Goal: Complete application form

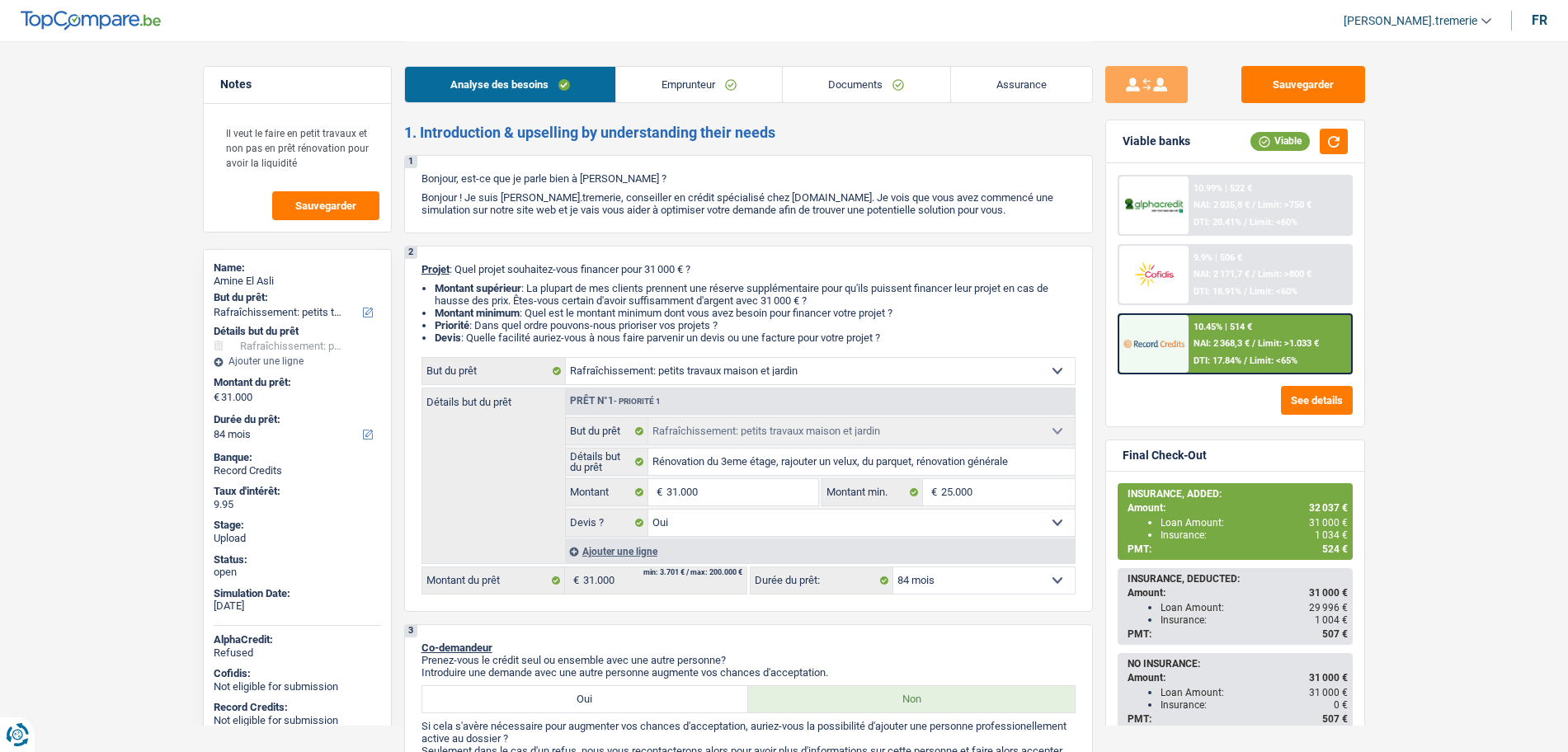
select select "houseOrGarden"
select select "84"
select select "houseOrGarden"
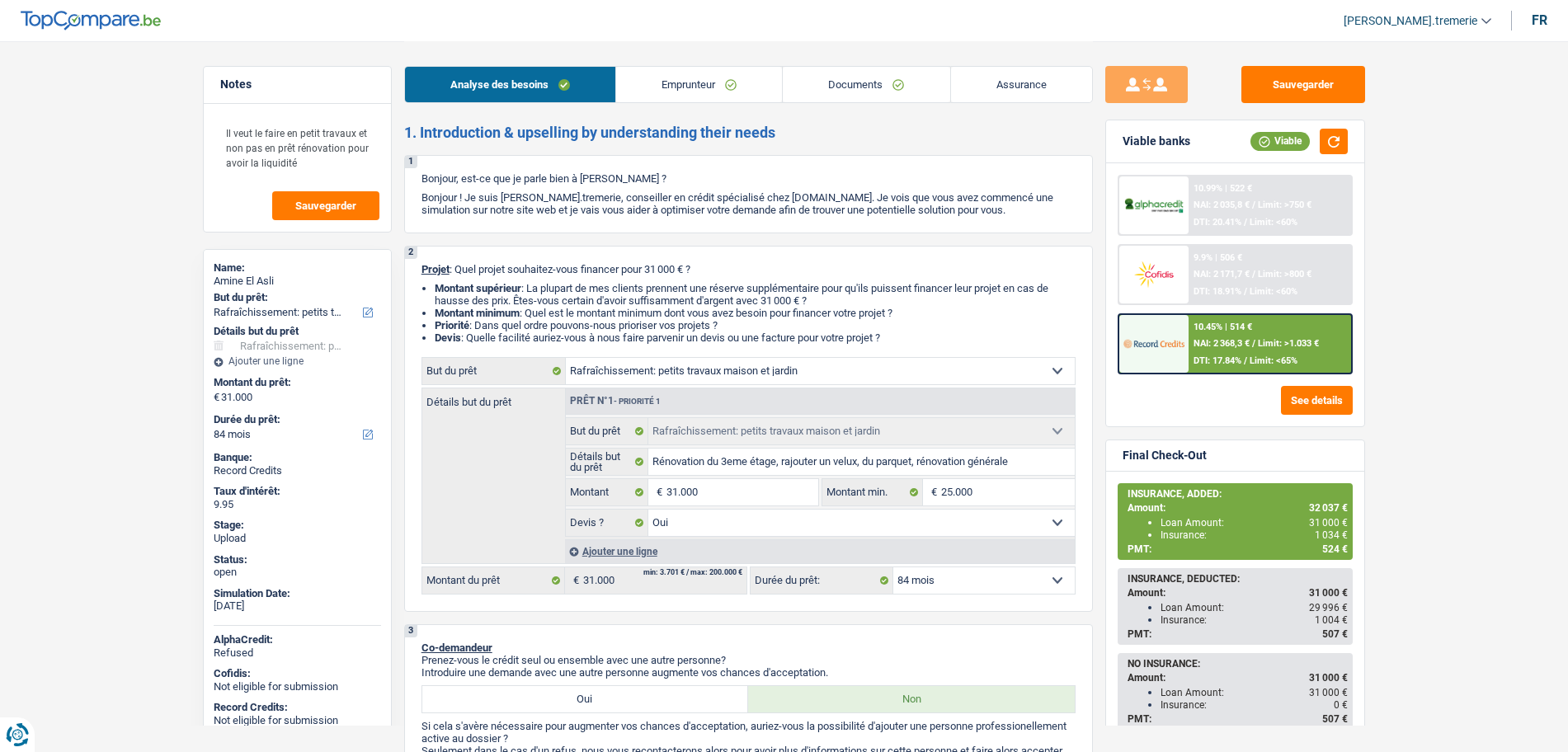
select select "yes"
select select "84"
select select "privateEmployee"
select select "netSalary"
select select "mealVouchers"
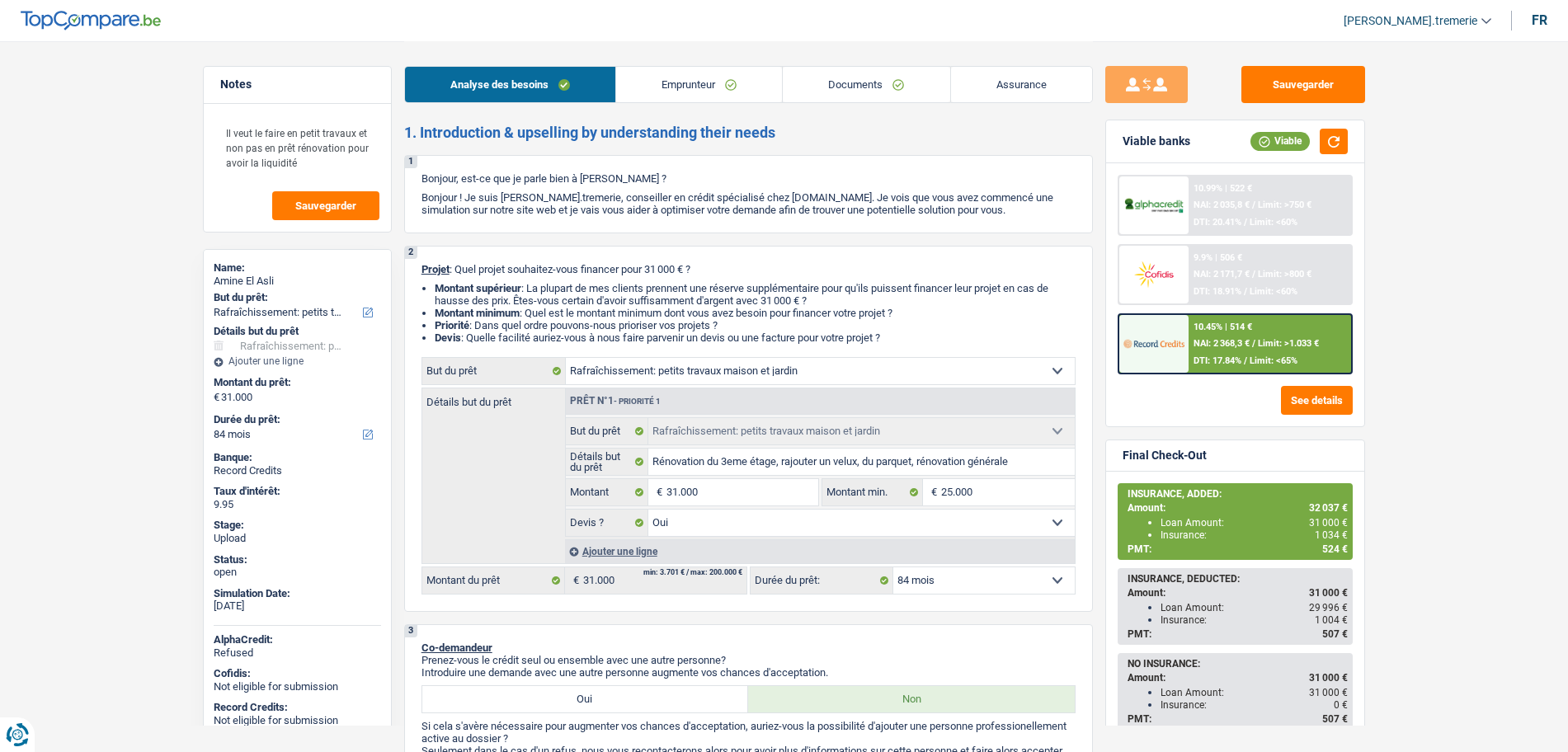
select select "ownerWithoutMortgage"
select select "houseOrGarden"
select select "yes"
select select "84"
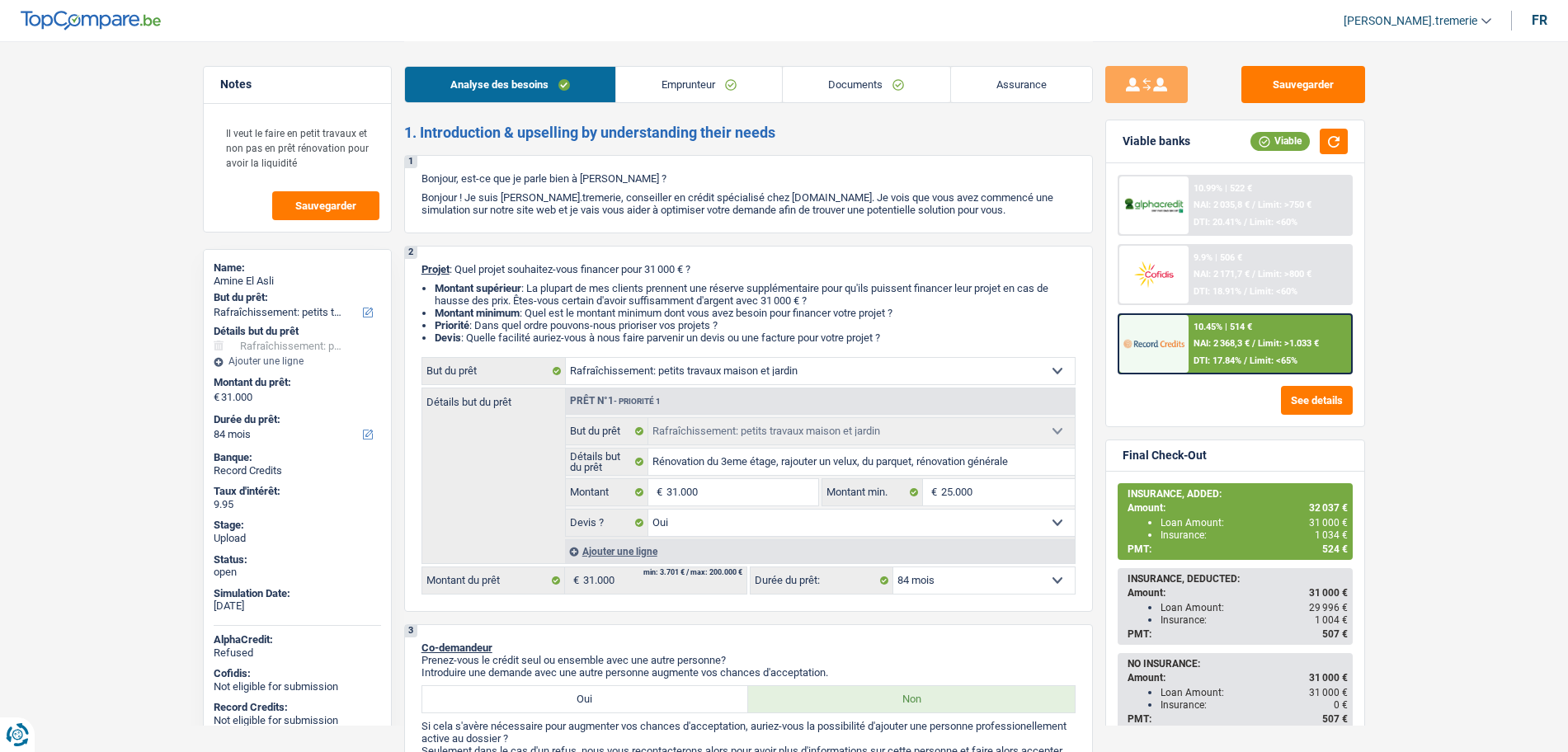
click at [624, 553] on div "Ajouter une ligne" at bounding box center [820, 551] width 510 height 24
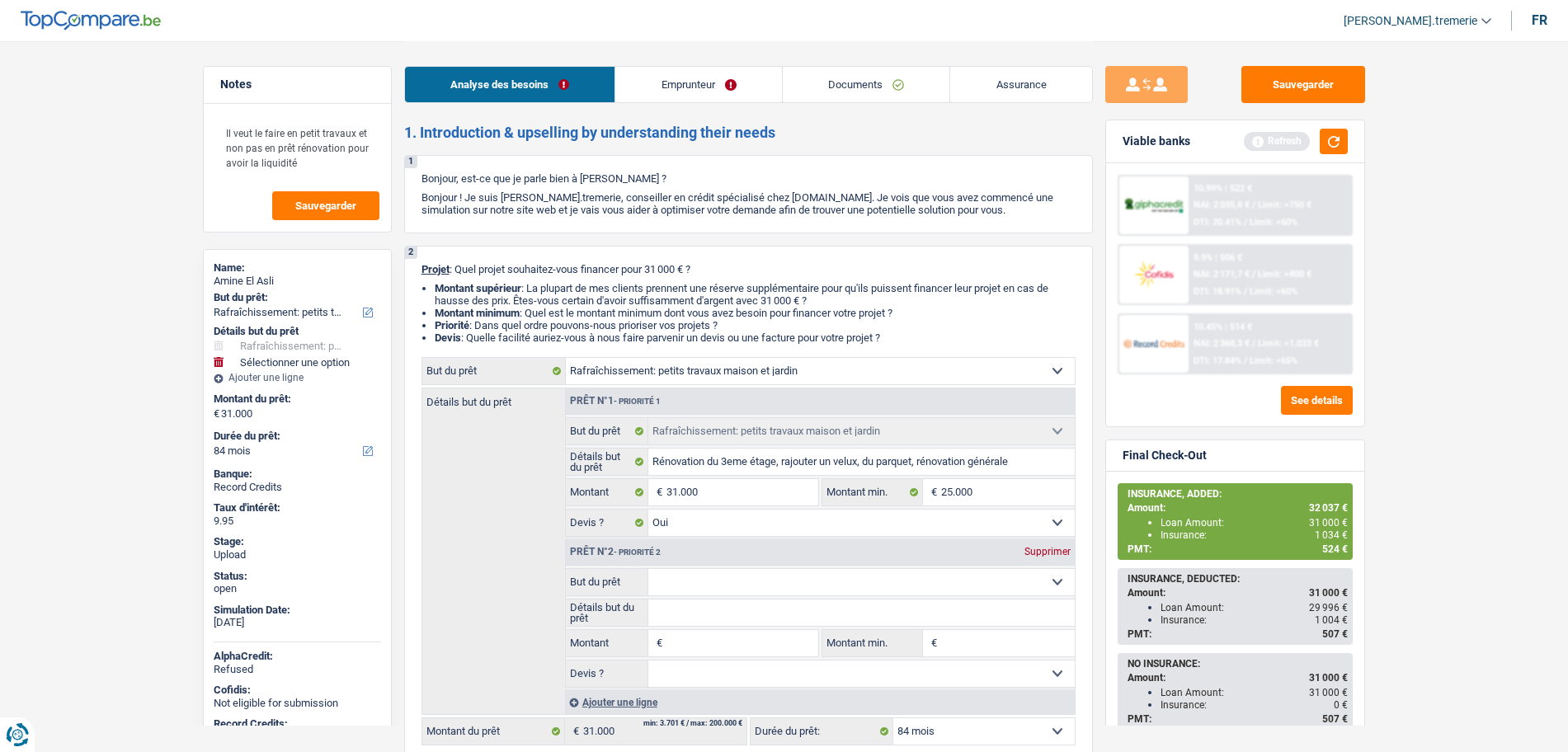
click at [687, 580] on select "Confort maison: meubles, textile, peinture, électroménager, outillage non-profe…" at bounding box center [861, 583] width 426 height 27
select select "insurance"
click at [648, 570] on select "Confort maison: meubles, textile, peinture, électroménager, outillage non-profe…" at bounding box center [861, 583] width 426 height 27
select select "insurance"
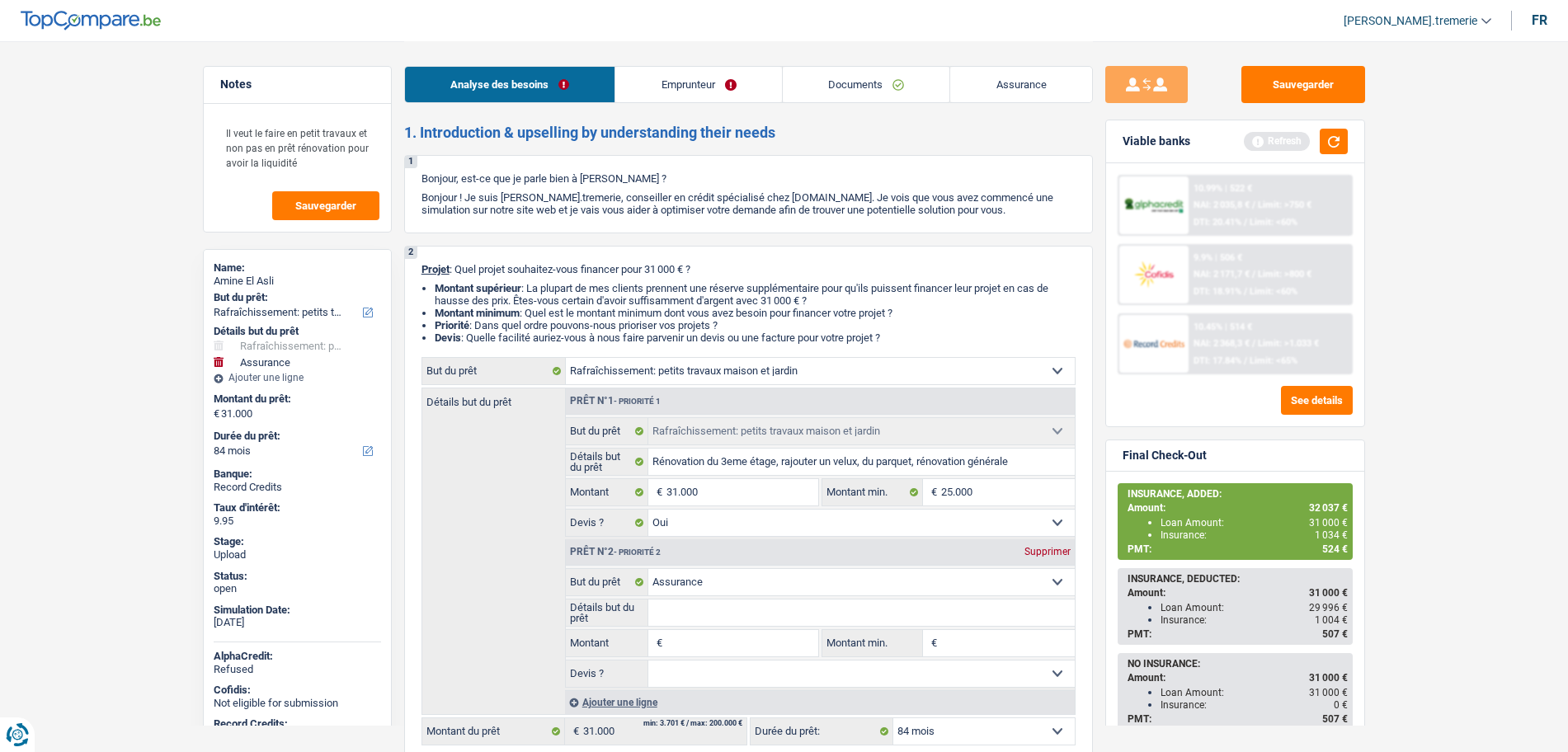
click at [680, 646] on input "Montant" at bounding box center [741, 644] width 151 height 27
type input "1"
type input "10"
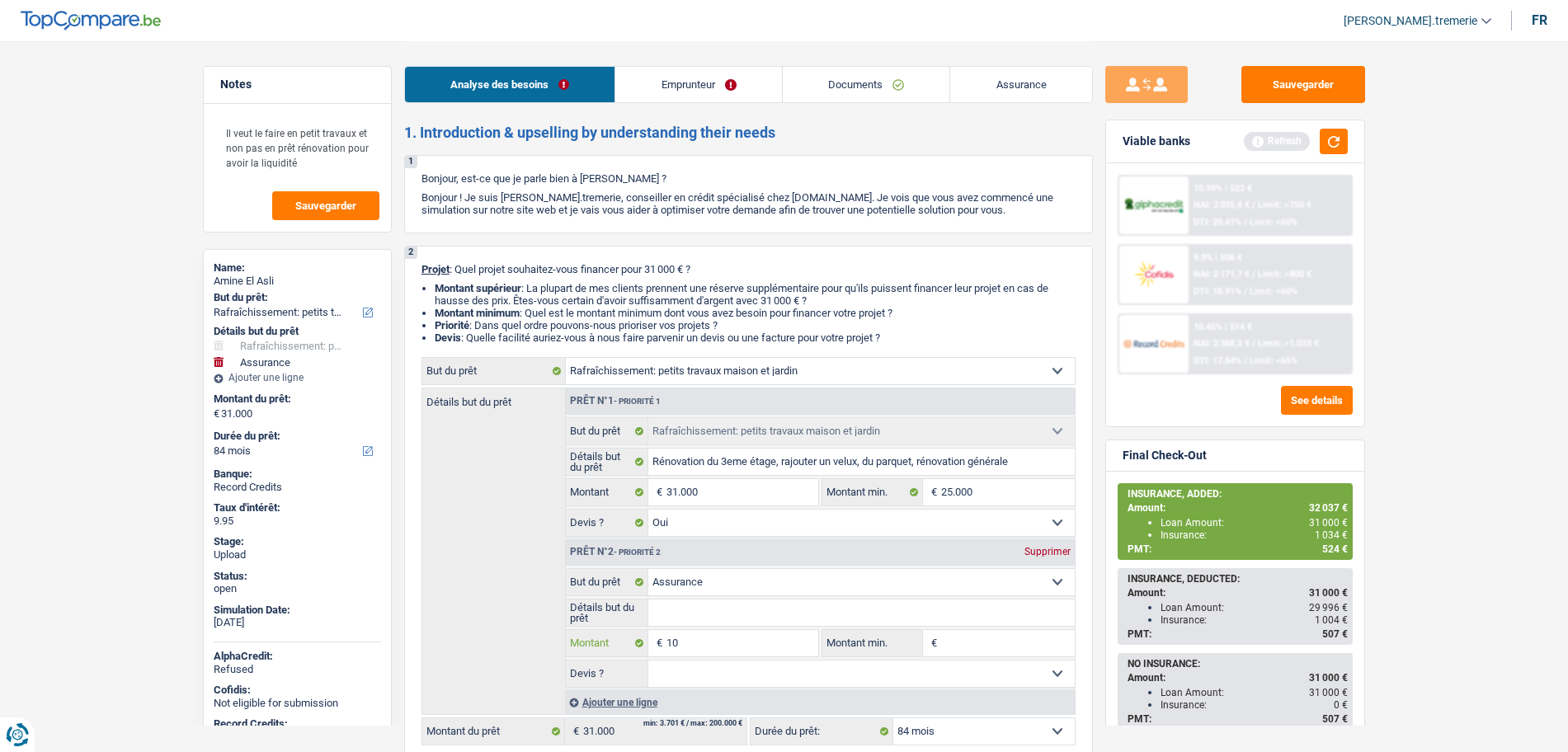
type input "105"
type input "1.050"
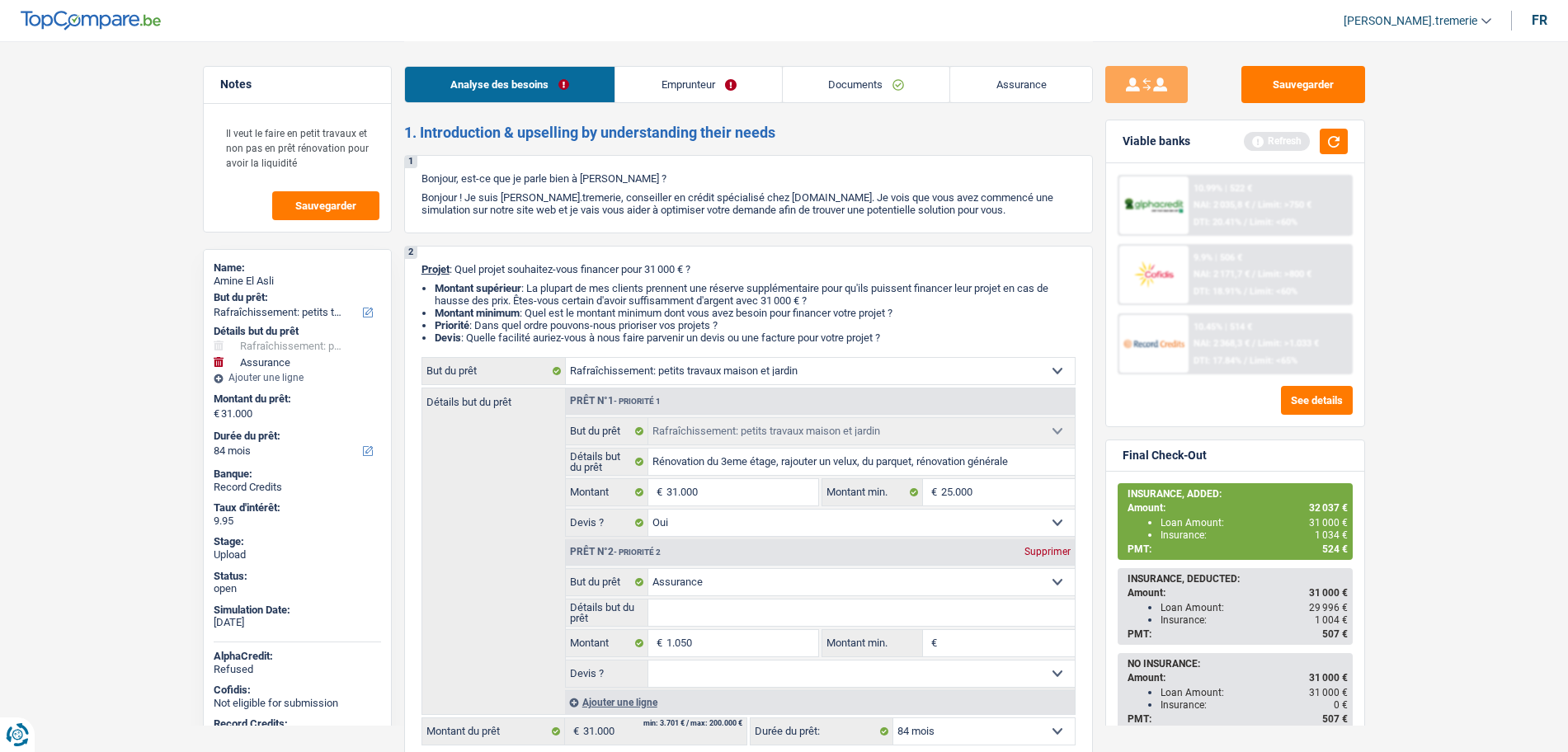
type input "32.050"
select select "120"
type input "32.050"
select select "120"
type input "32.050"
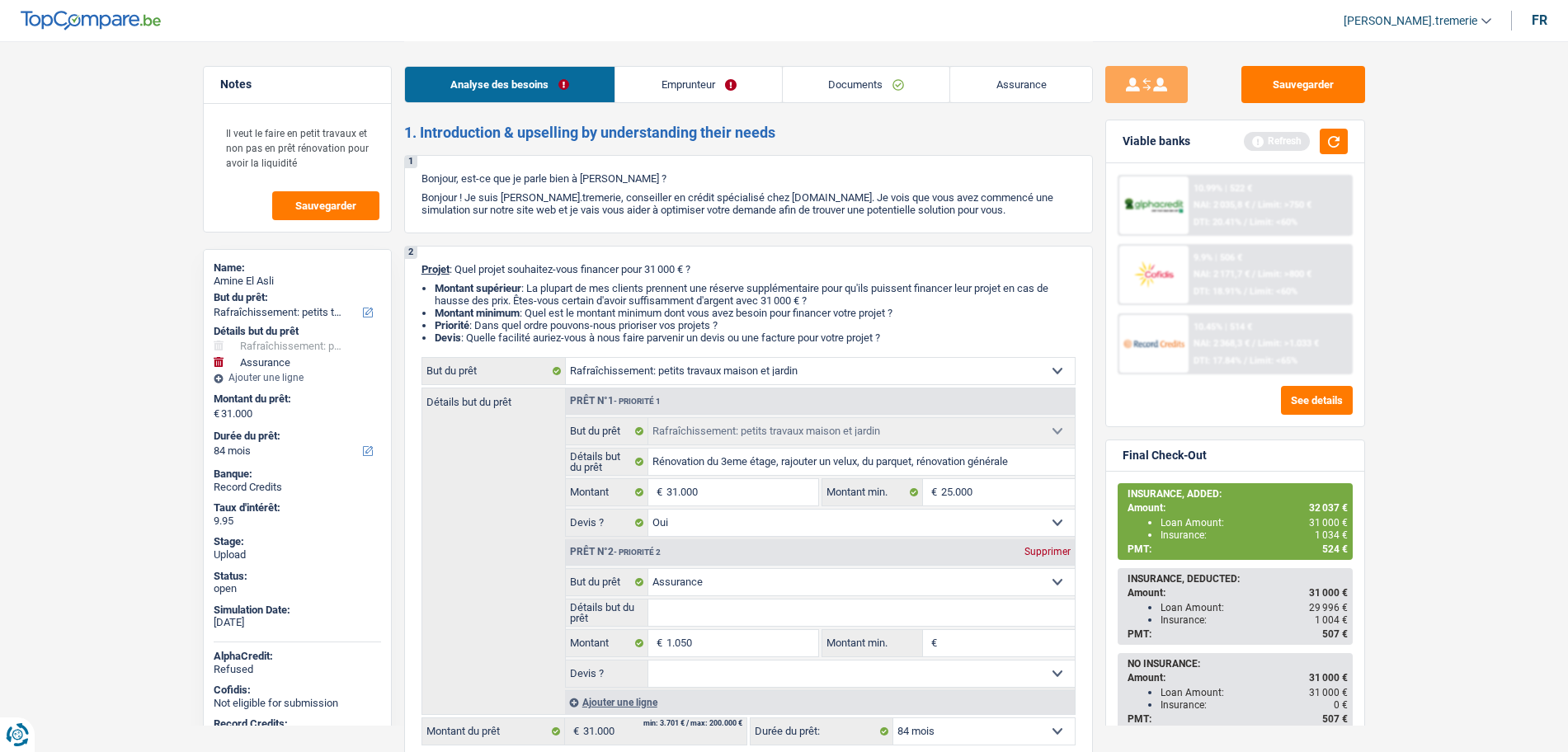
select select "120"
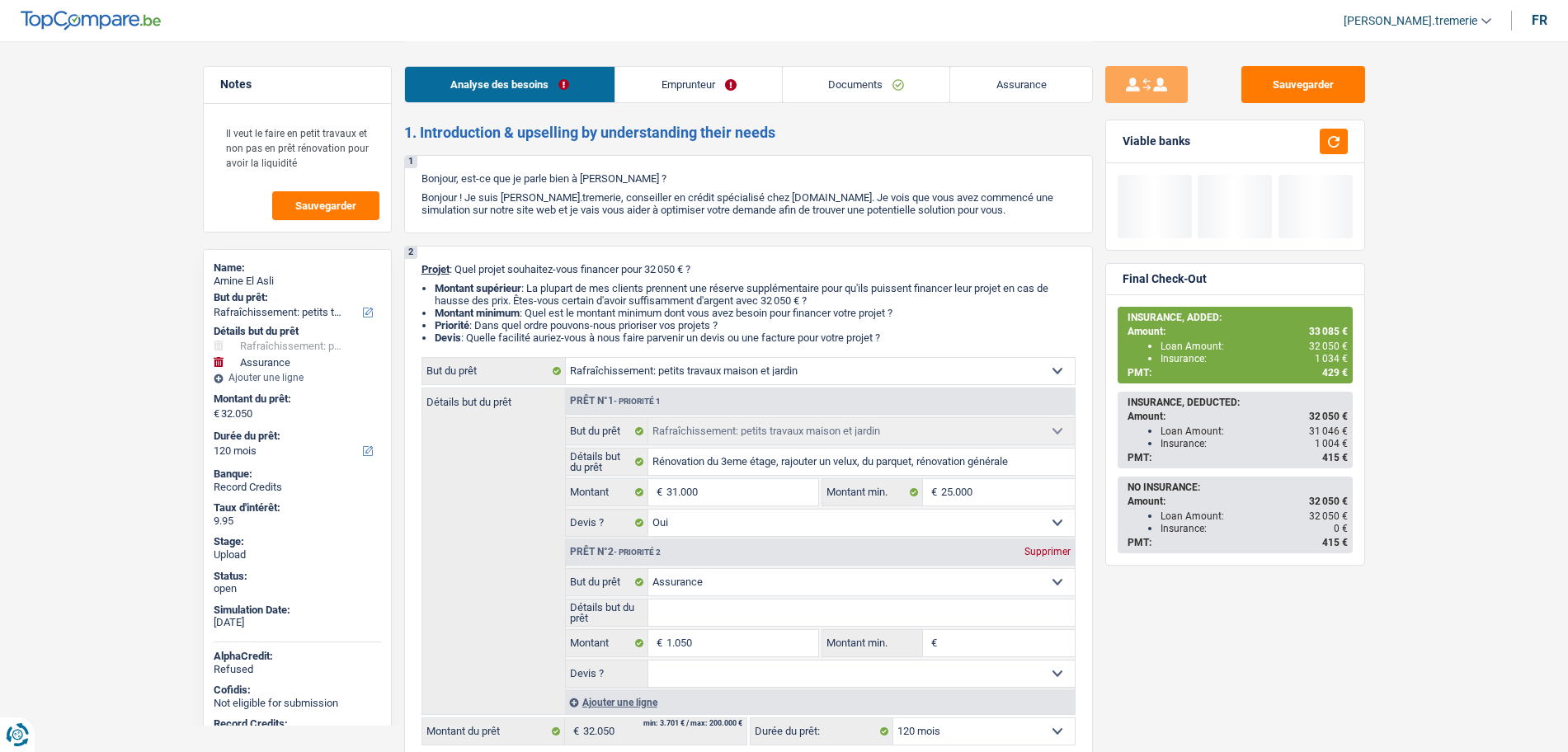
click at [979, 738] on select "12 mois 18 mois 24 mois 30 mois 36 mois 42 mois 48 mois 60 mois 72 mois 84 mois…" at bounding box center [983, 732] width 181 height 27
select select "84"
click at [893, 719] on select "12 mois 18 mois 24 mois 30 mois 36 mois 42 mois 48 mois 60 mois 72 mois 84 mois…" at bounding box center [983, 732] width 181 height 27
select select "84"
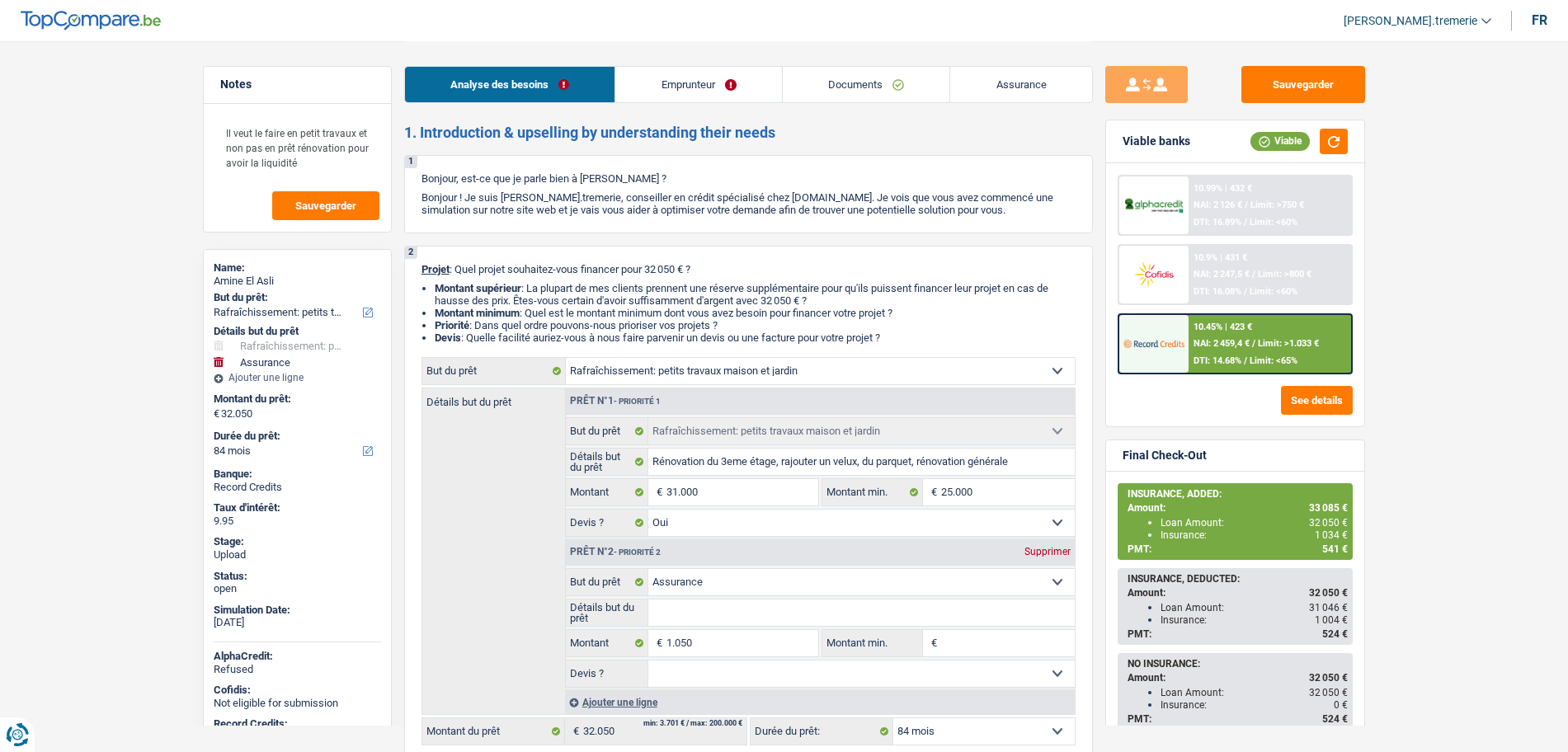
click at [1240, 344] on span "NAI: 2 459,4 €" at bounding box center [1221, 343] width 56 height 11
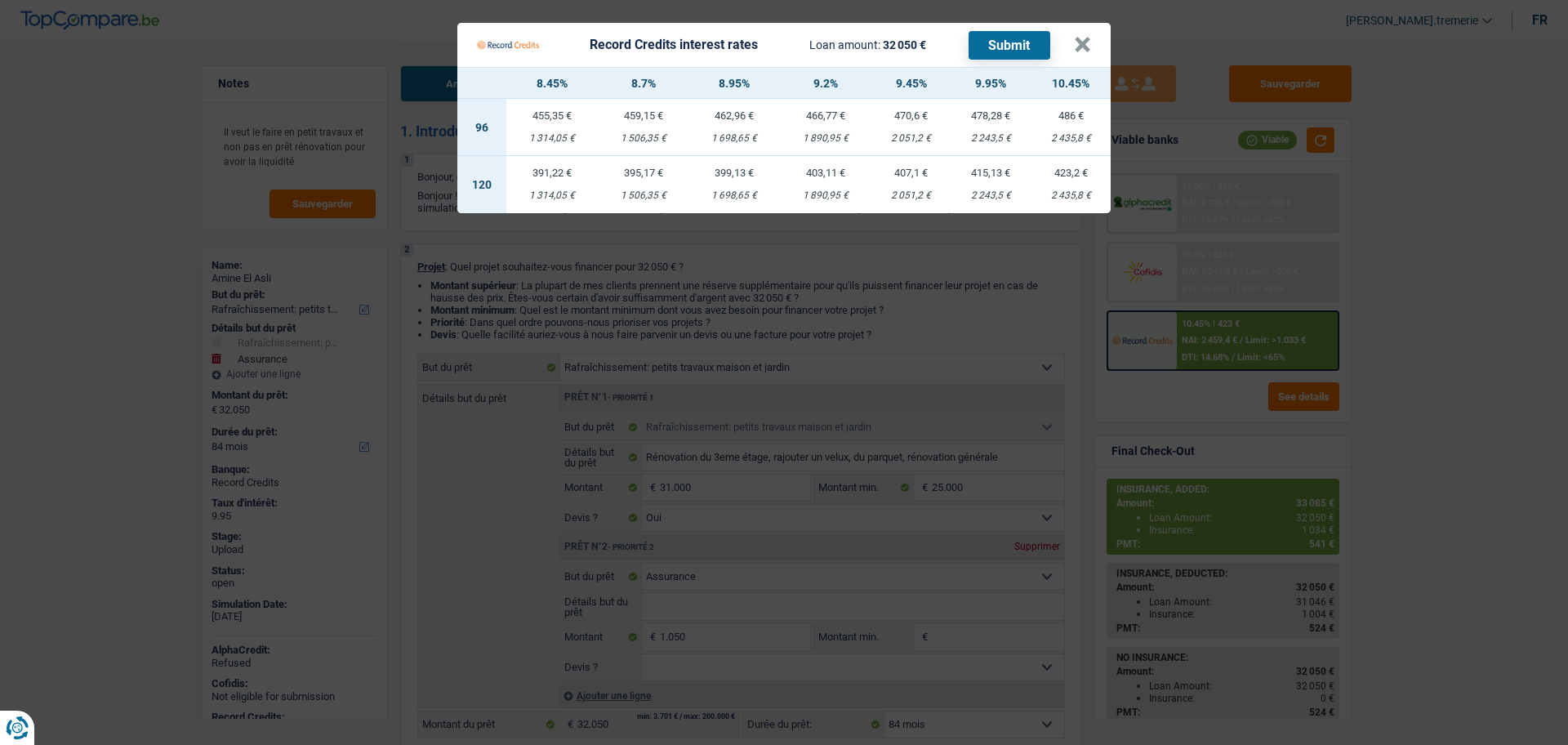
click at [1006, 186] on td "415,13 € 2 243,5 €" at bounding box center [991, 184] width 80 height 58
select select "120"
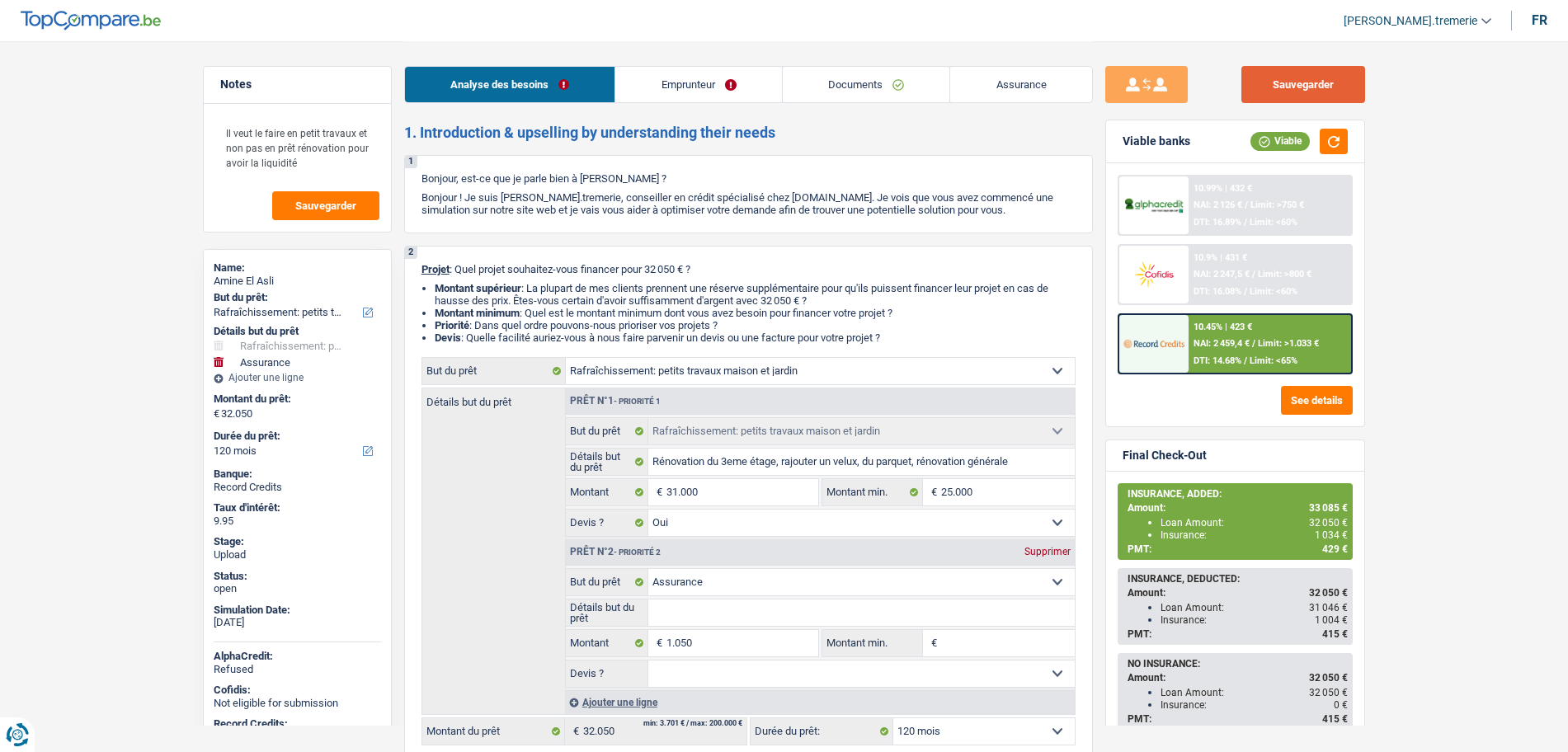
click at [1302, 85] on button "Sauvegarder" at bounding box center [1303, 85] width 123 height 38
click at [1199, 359] on span "DTI: 14.68%" at bounding box center [1218, 361] width 48 height 11
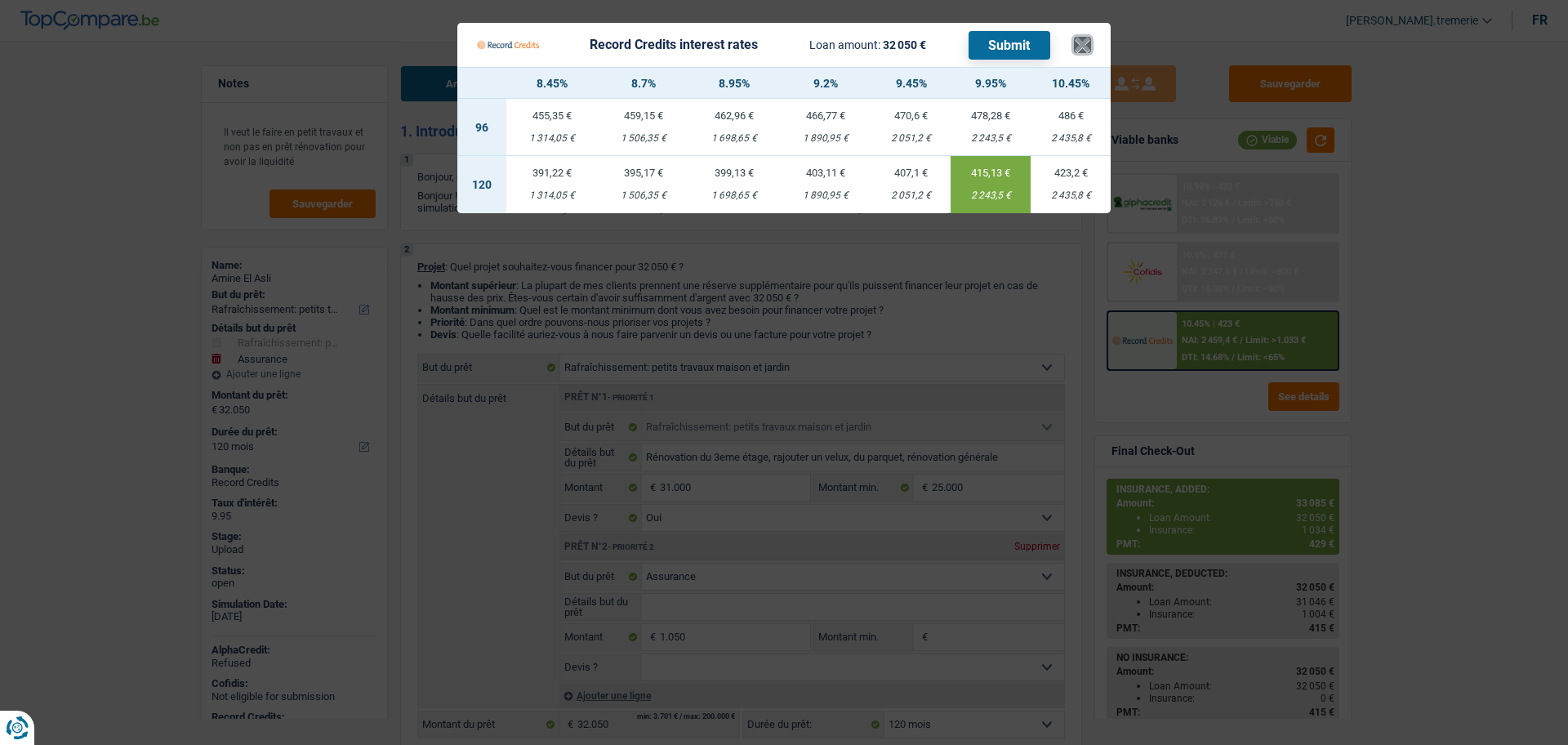
click at [1085, 42] on button "×" at bounding box center [1082, 45] width 17 height 16
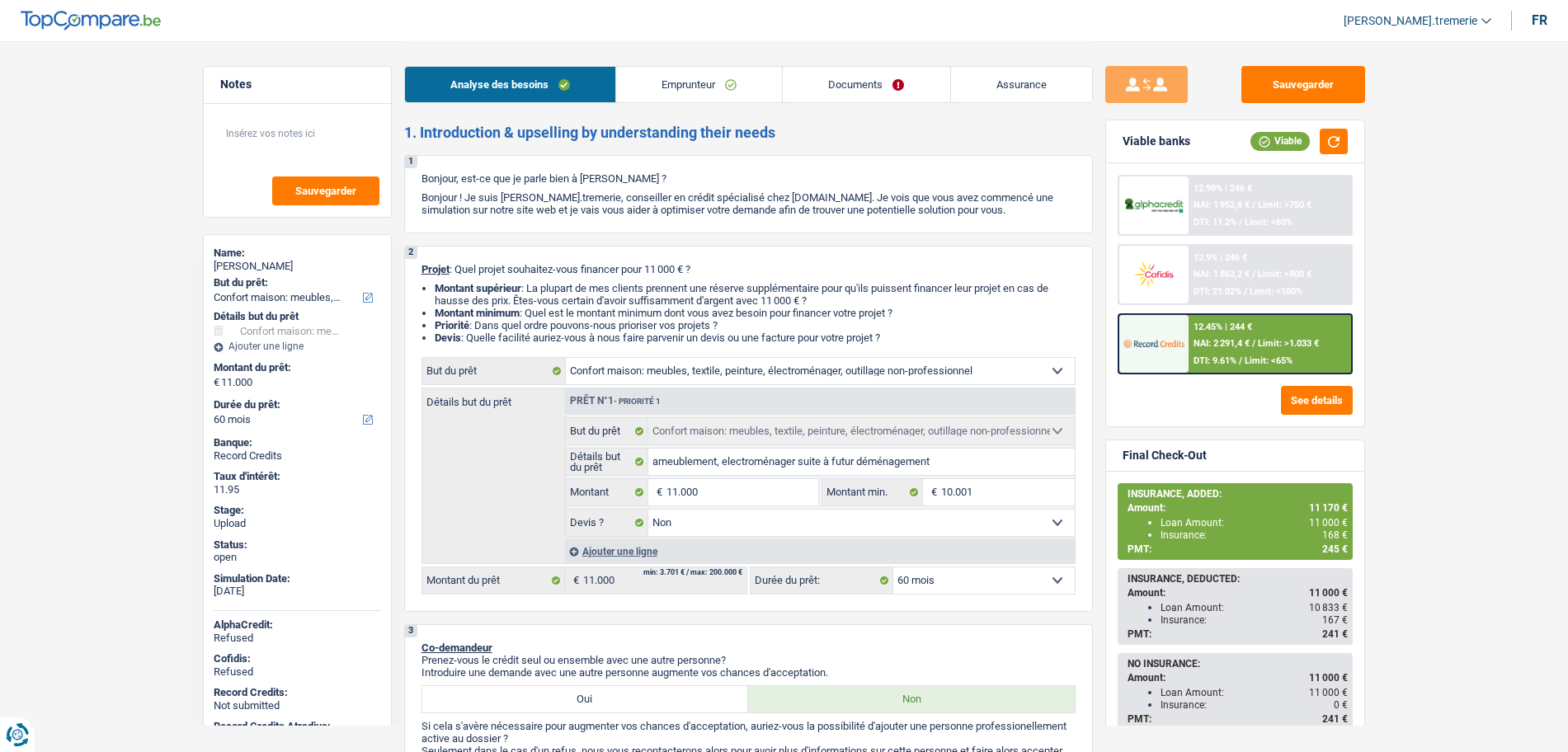
select select "household"
select select "60"
select select "household"
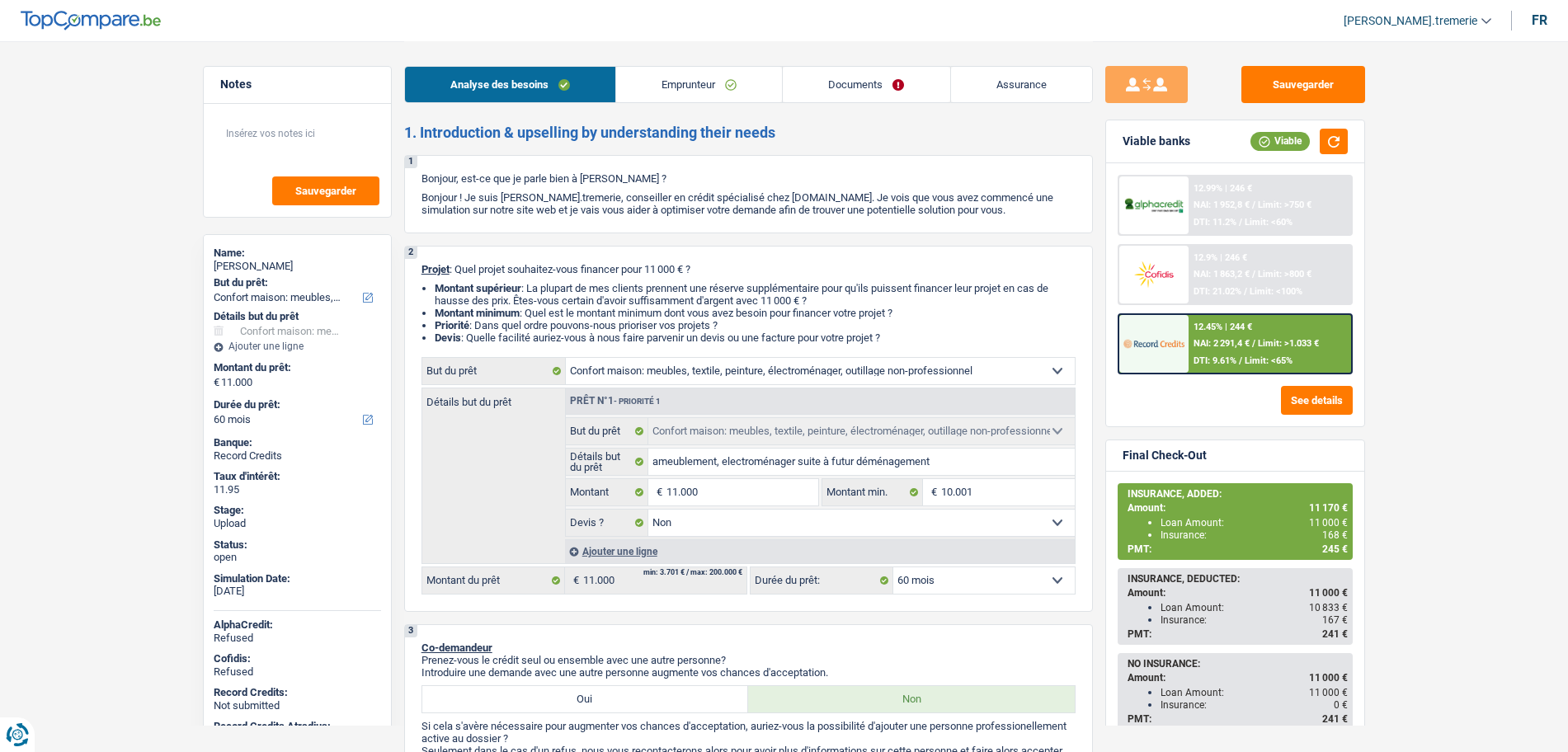
select select "false"
select select "60"
select select "worker"
select select "netSalary"
select select "mealVouchers"
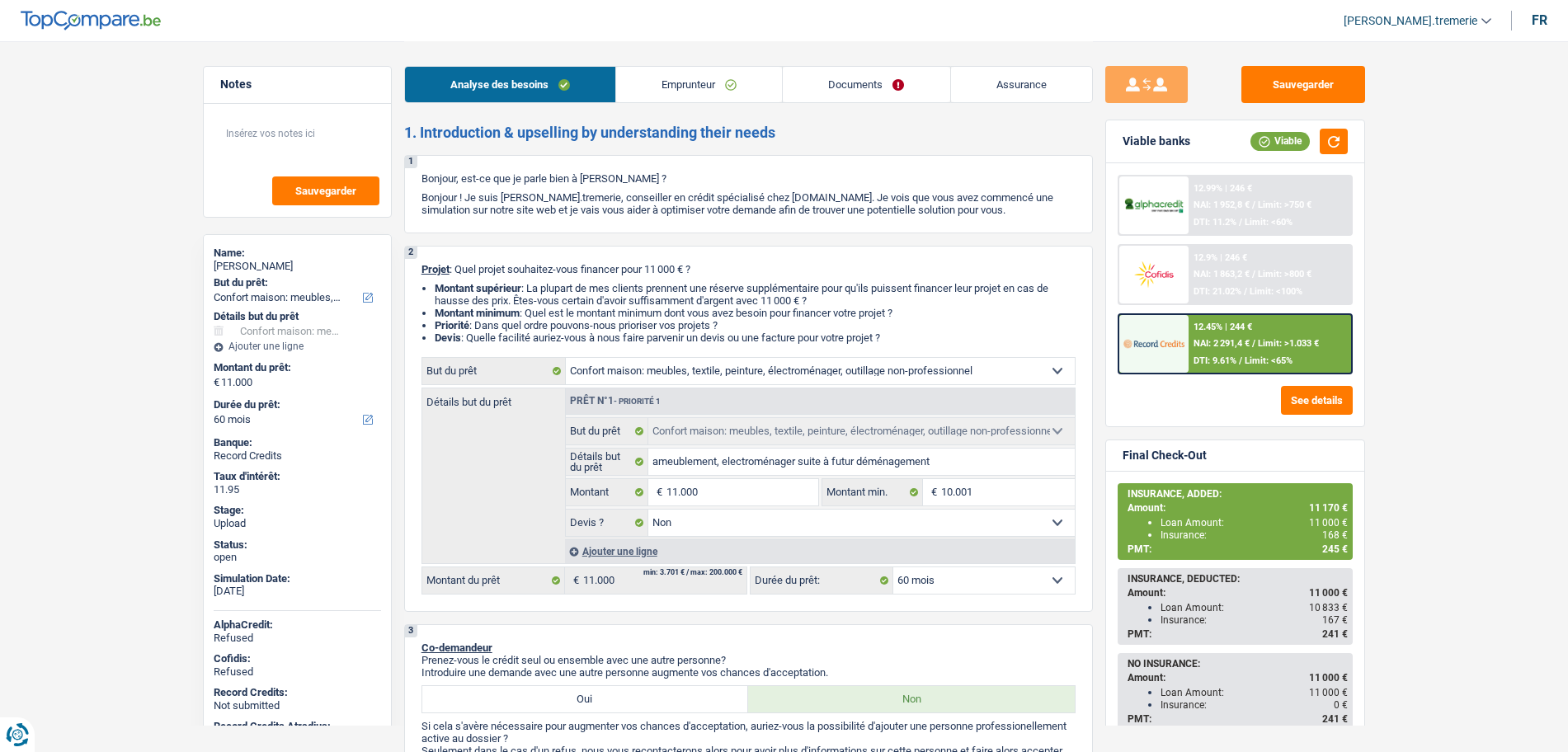
select select "liveWithParents"
select select "household"
select select "false"
select select "60"
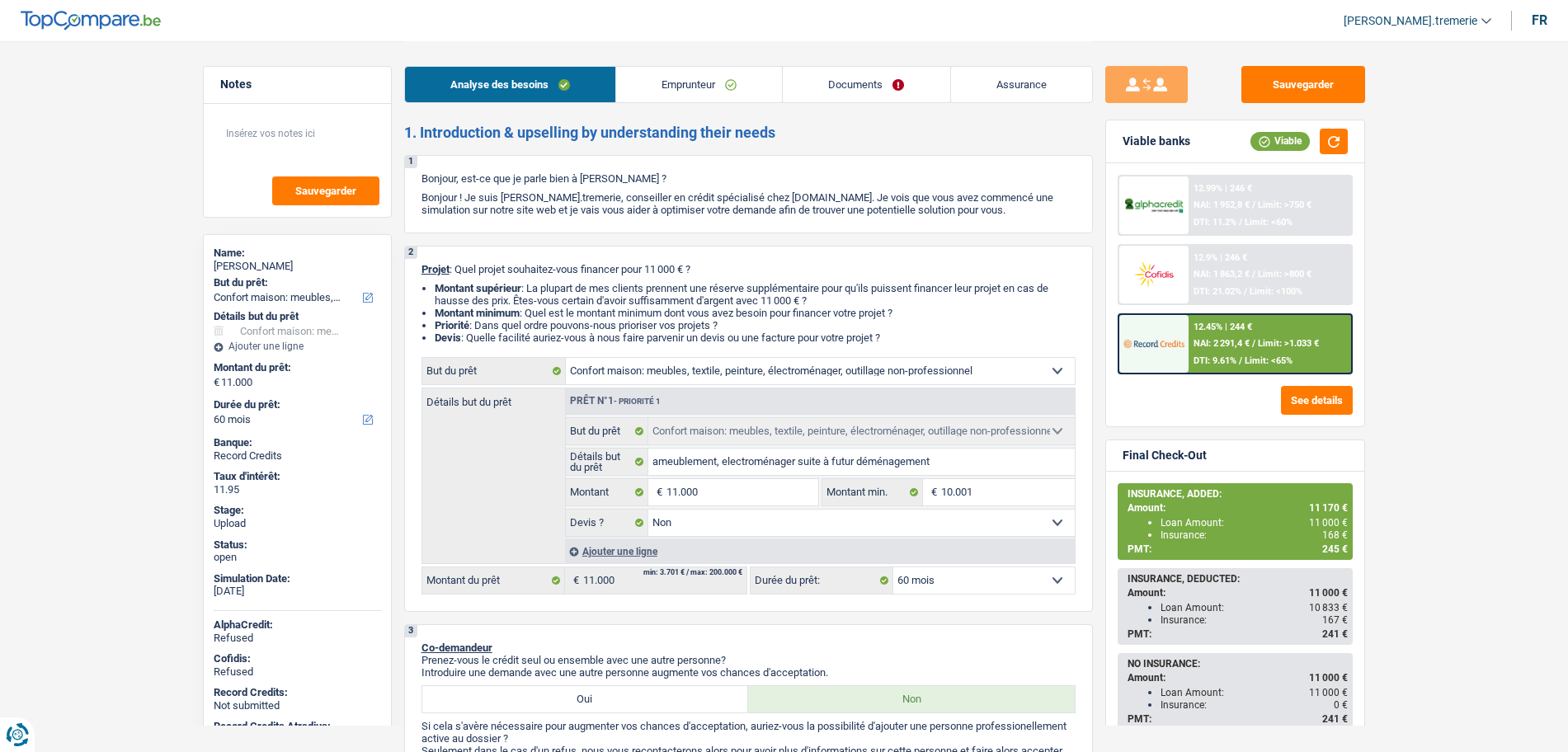
click at [839, 102] on li "Documents" at bounding box center [865, 85] width 167 height 38
click at [806, 77] on link "Documents" at bounding box center [866, 85] width 166 height 36
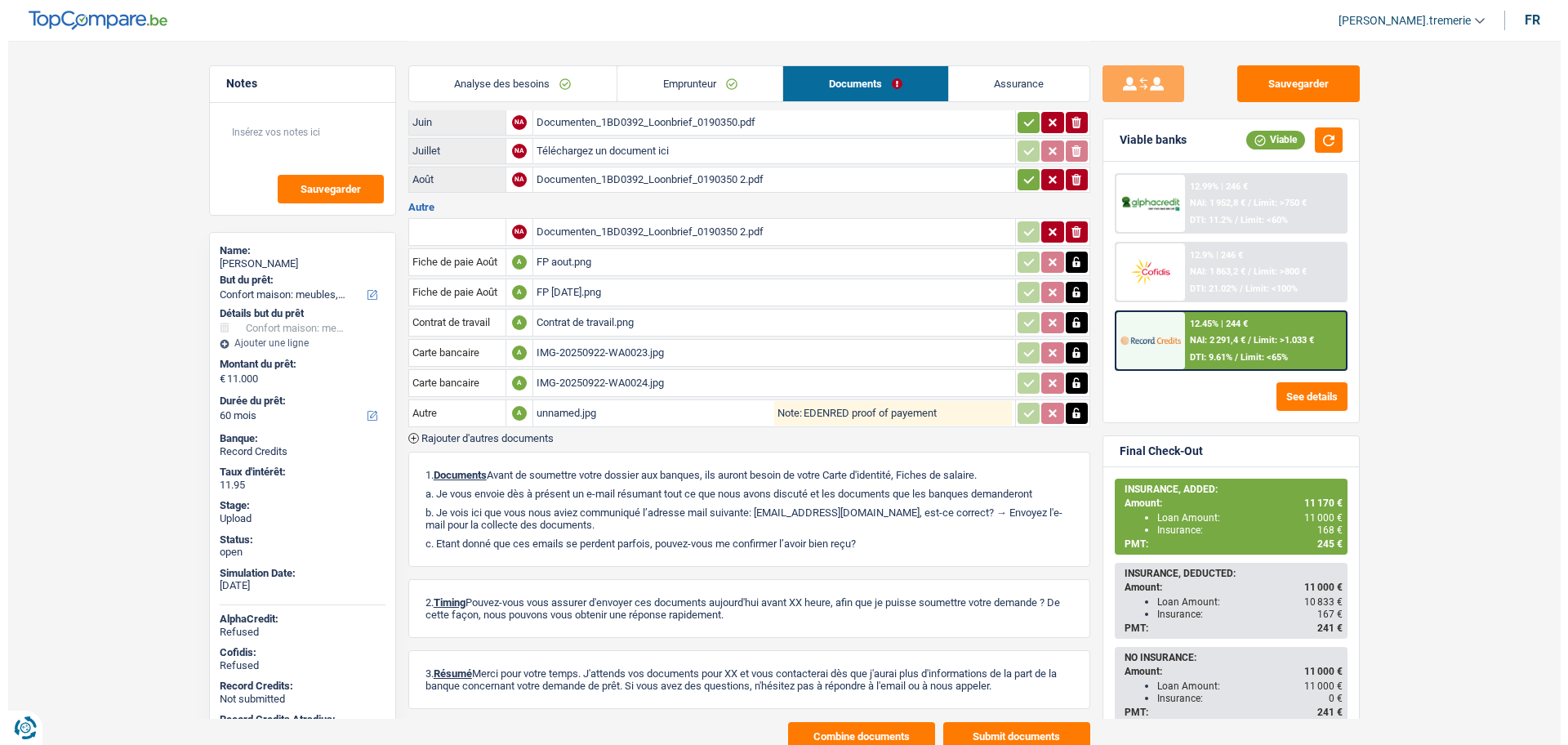
scroll to position [151, 0]
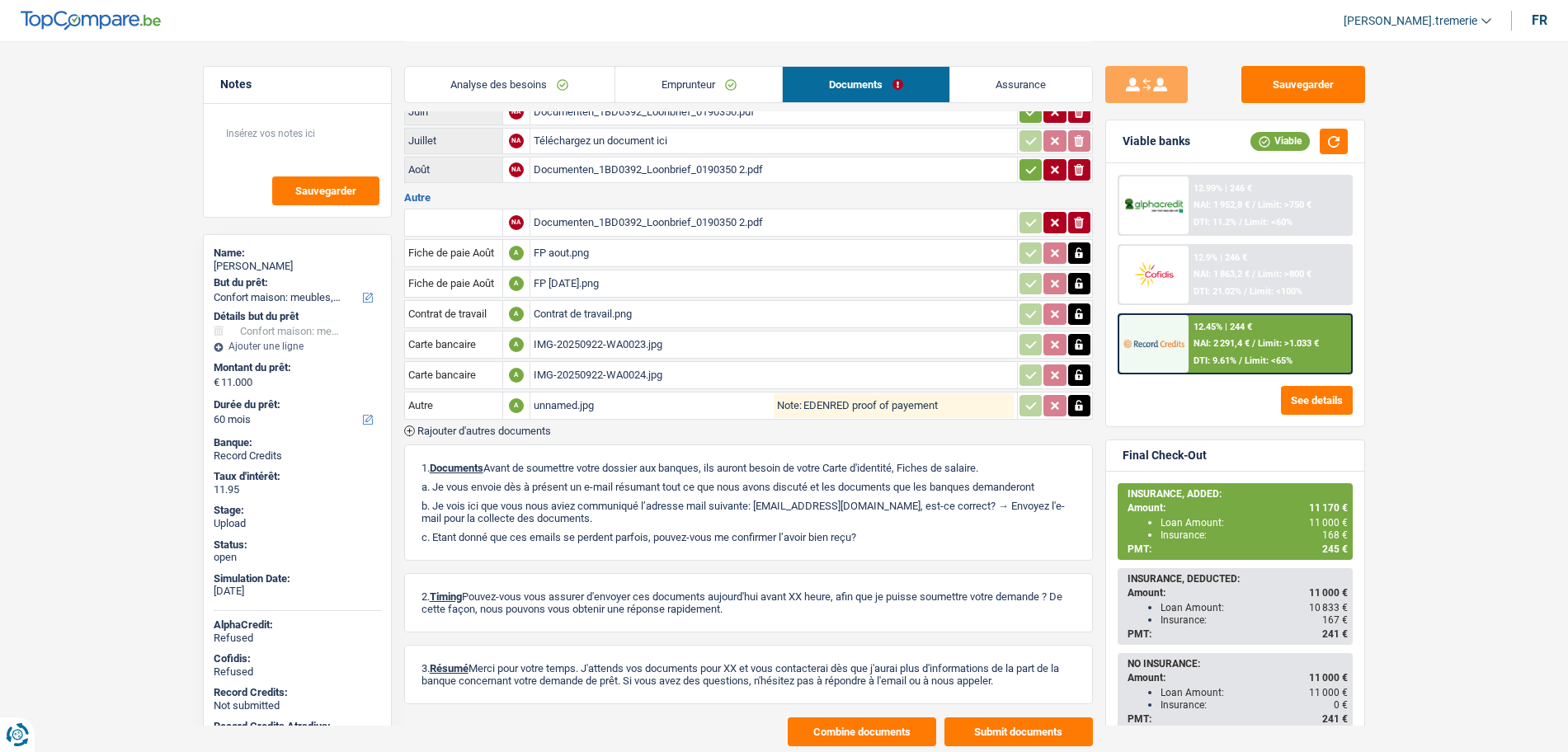
click at [575, 400] on div "unnamed.jpg" at bounding box center [653, 406] width 240 height 25
click at [815, 721] on button "Combine documents" at bounding box center [862, 732] width 148 height 29
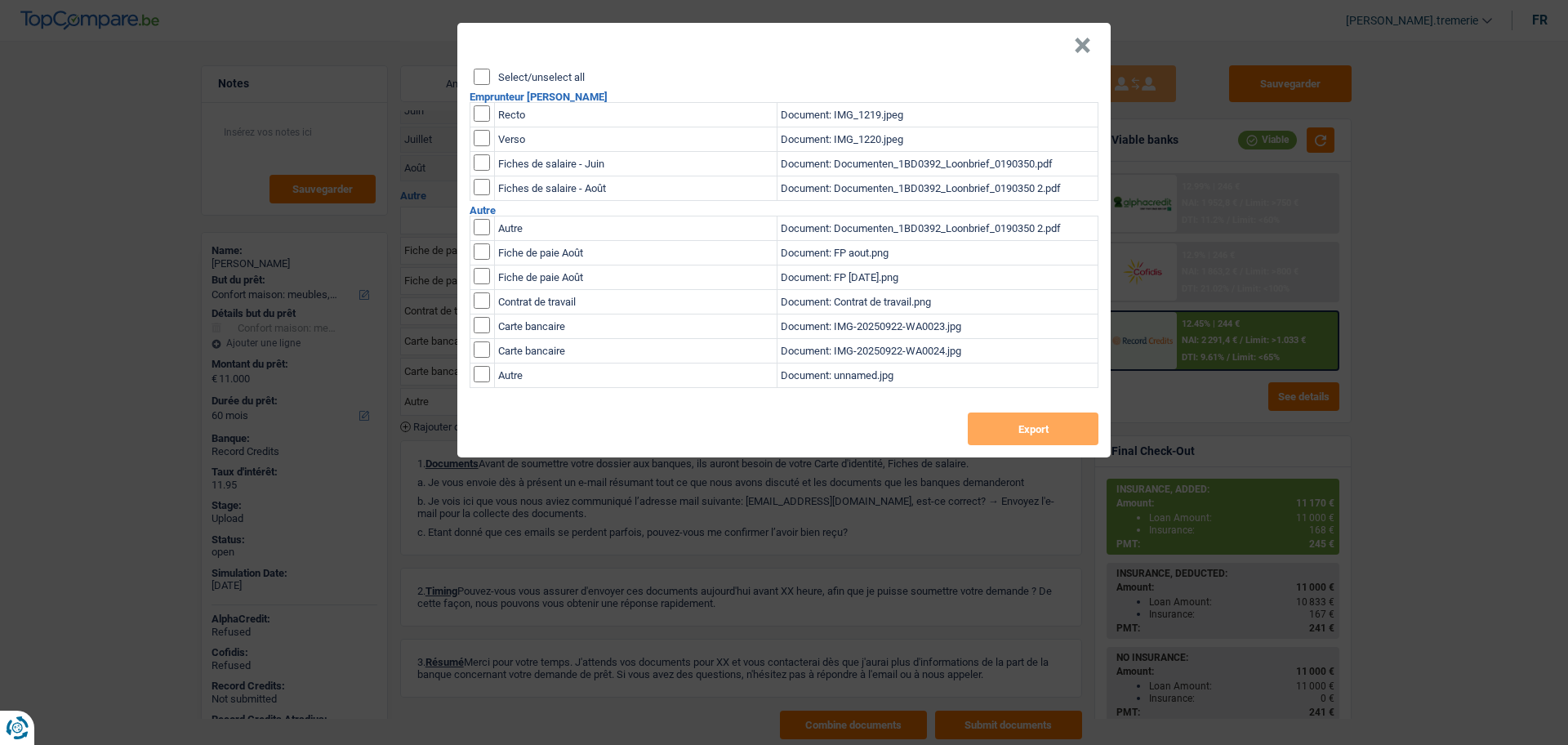
click at [480, 79] on input "Select/unselect all" at bounding box center [482, 77] width 16 height 16
checkbox input "true"
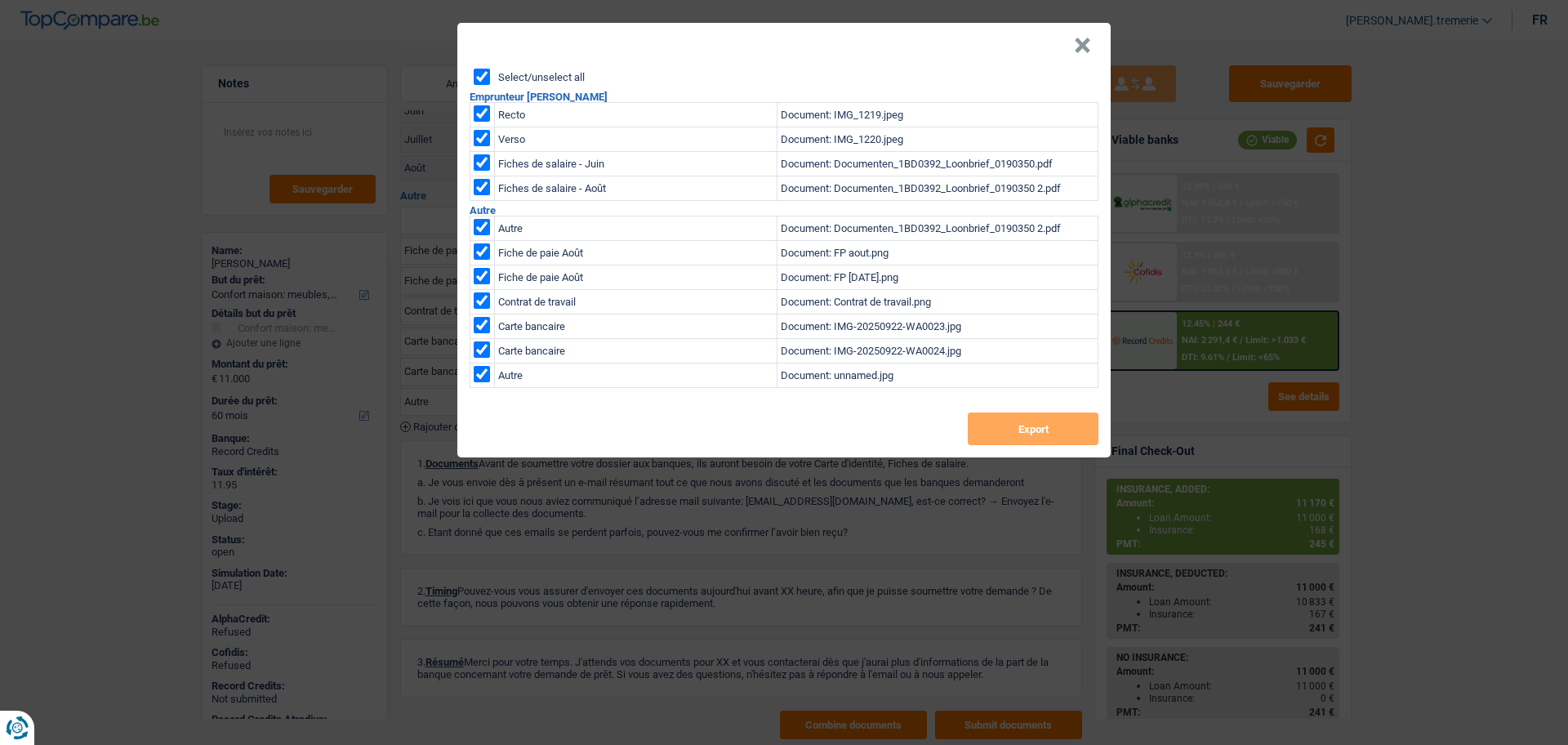
checkbox input "true"
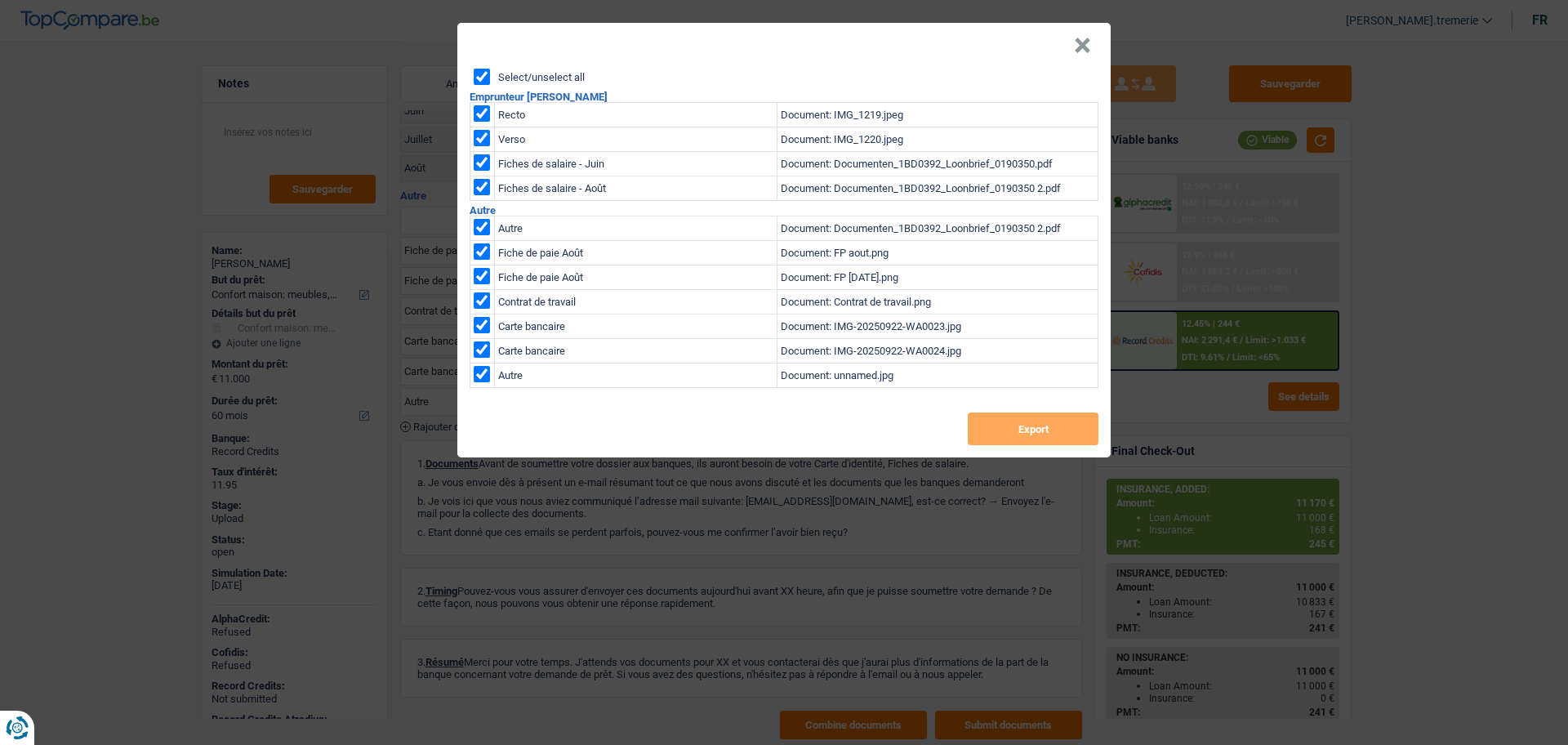
checkbox input "true"
click at [1083, 43] on button "×" at bounding box center [1082, 45] width 17 height 16
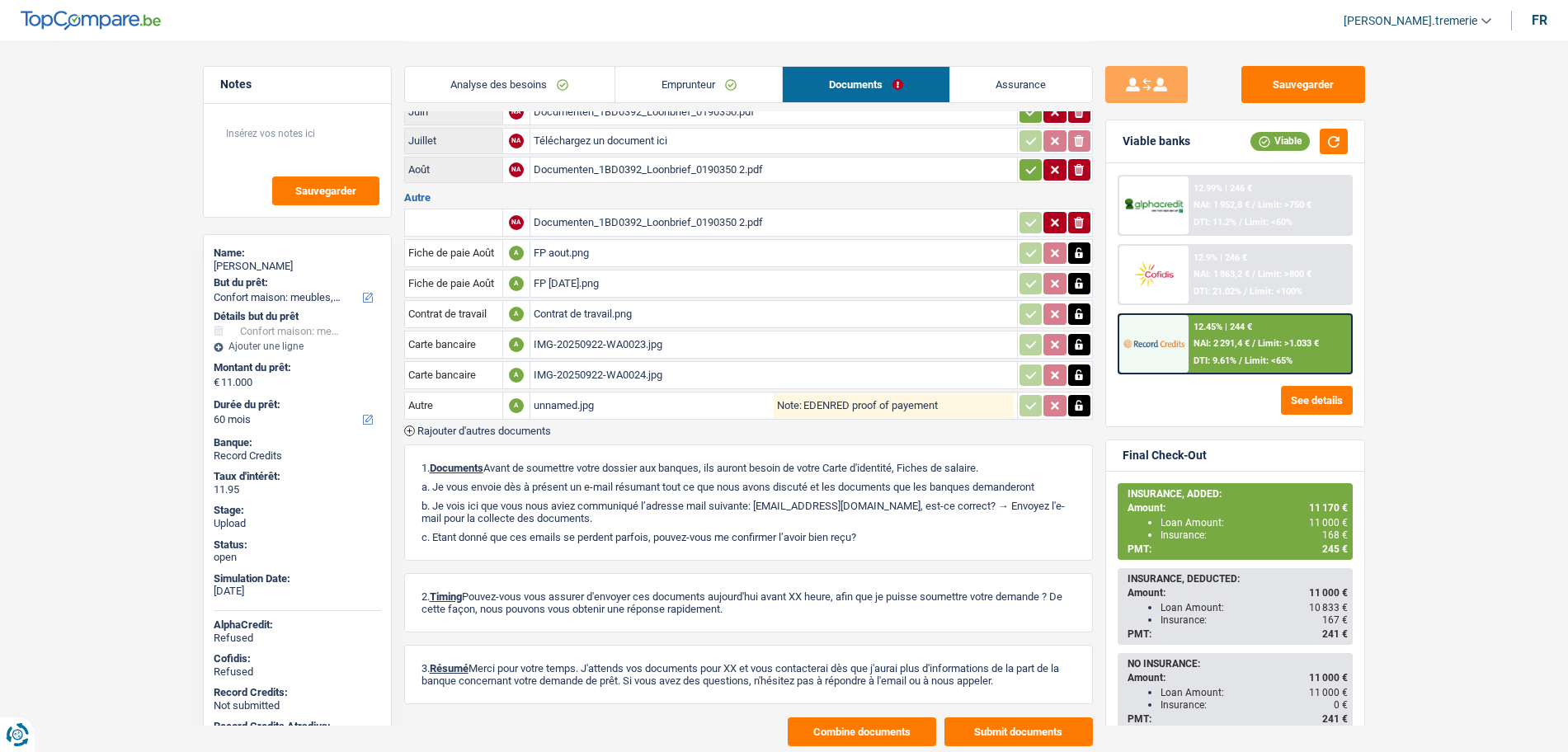
click at [694, 174] on div "Documenten_1BD0392_Loonbrief_0190350 2.pdf" at bounding box center [773, 170] width 480 height 25
click at [611, 225] on div "Documenten_1BD0392_Loonbrief_0190350 2.pdf" at bounding box center [773, 223] width 480 height 25
click at [1081, 217] on icon "button" at bounding box center [1078, 223] width 10 height 12
click at [639, 258] on div "FP aout.png" at bounding box center [773, 253] width 480 height 25
click at [585, 285] on div "FP [DATE].png" at bounding box center [773, 284] width 480 height 25
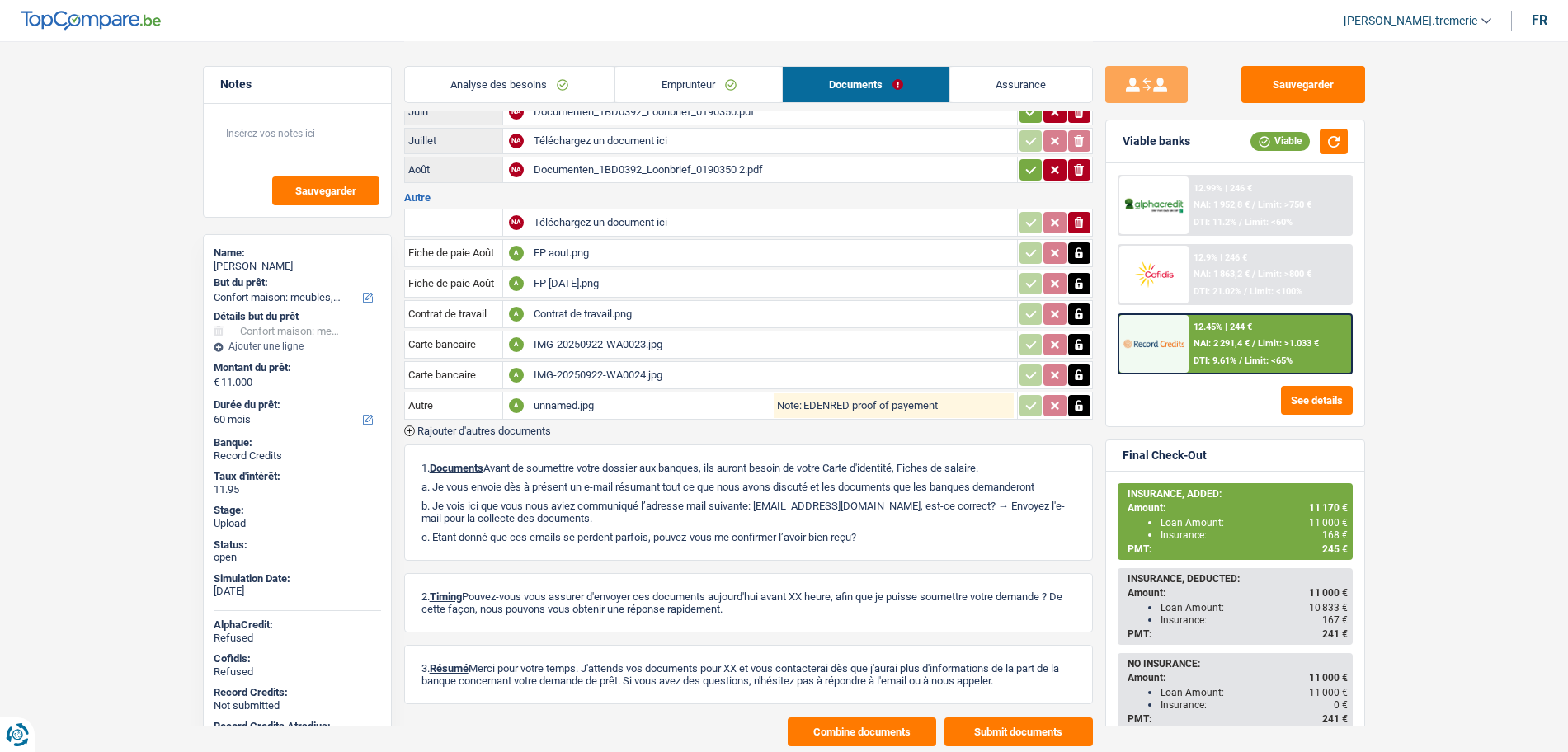
click at [613, 314] on div "Contrat de travail.png" at bounding box center [773, 315] width 480 height 25
click at [869, 729] on button "Combine documents" at bounding box center [862, 732] width 148 height 29
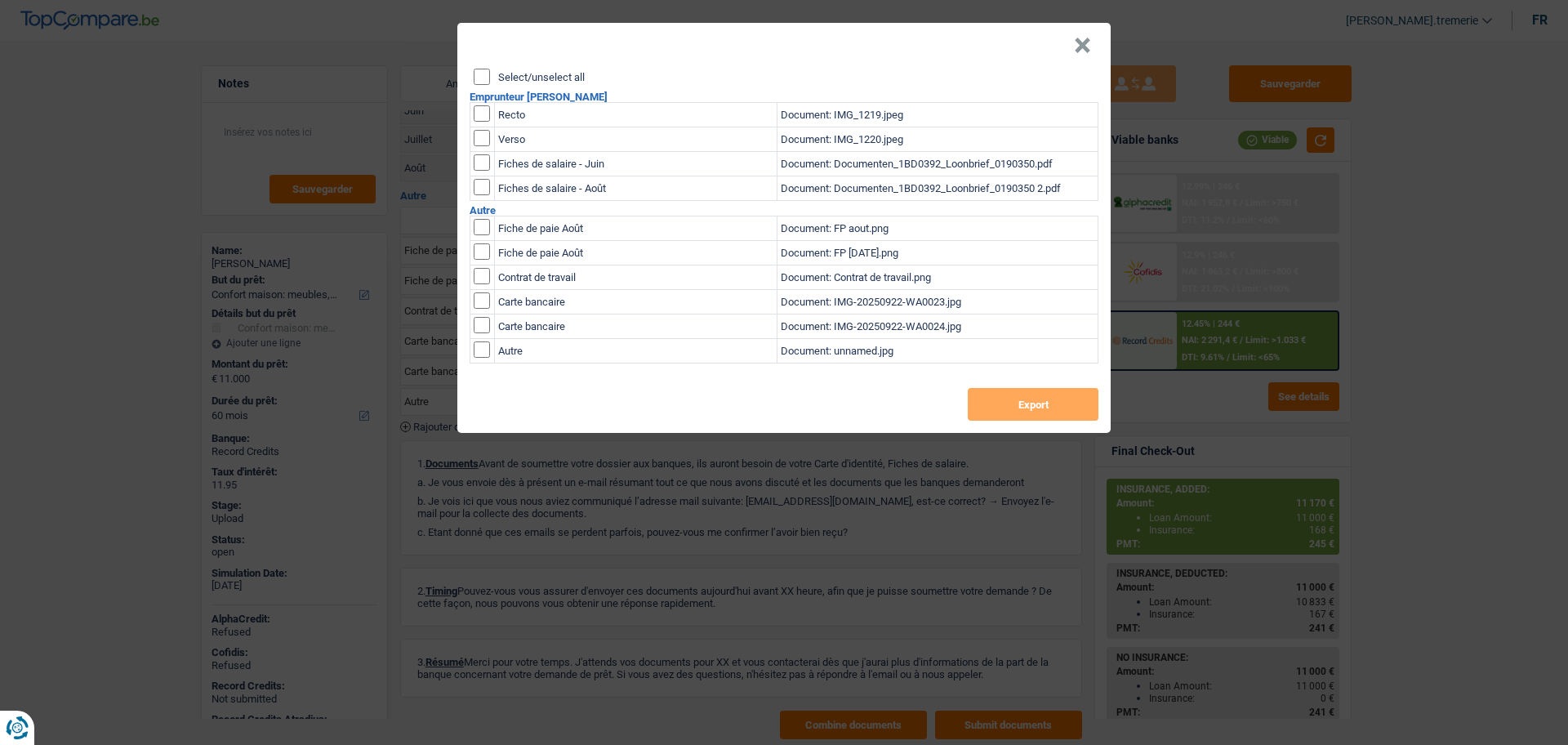
click at [480, 70] on input "Select/unselect all" at bounding box center [482, 77] width 16 height 16
checkbox input "true"
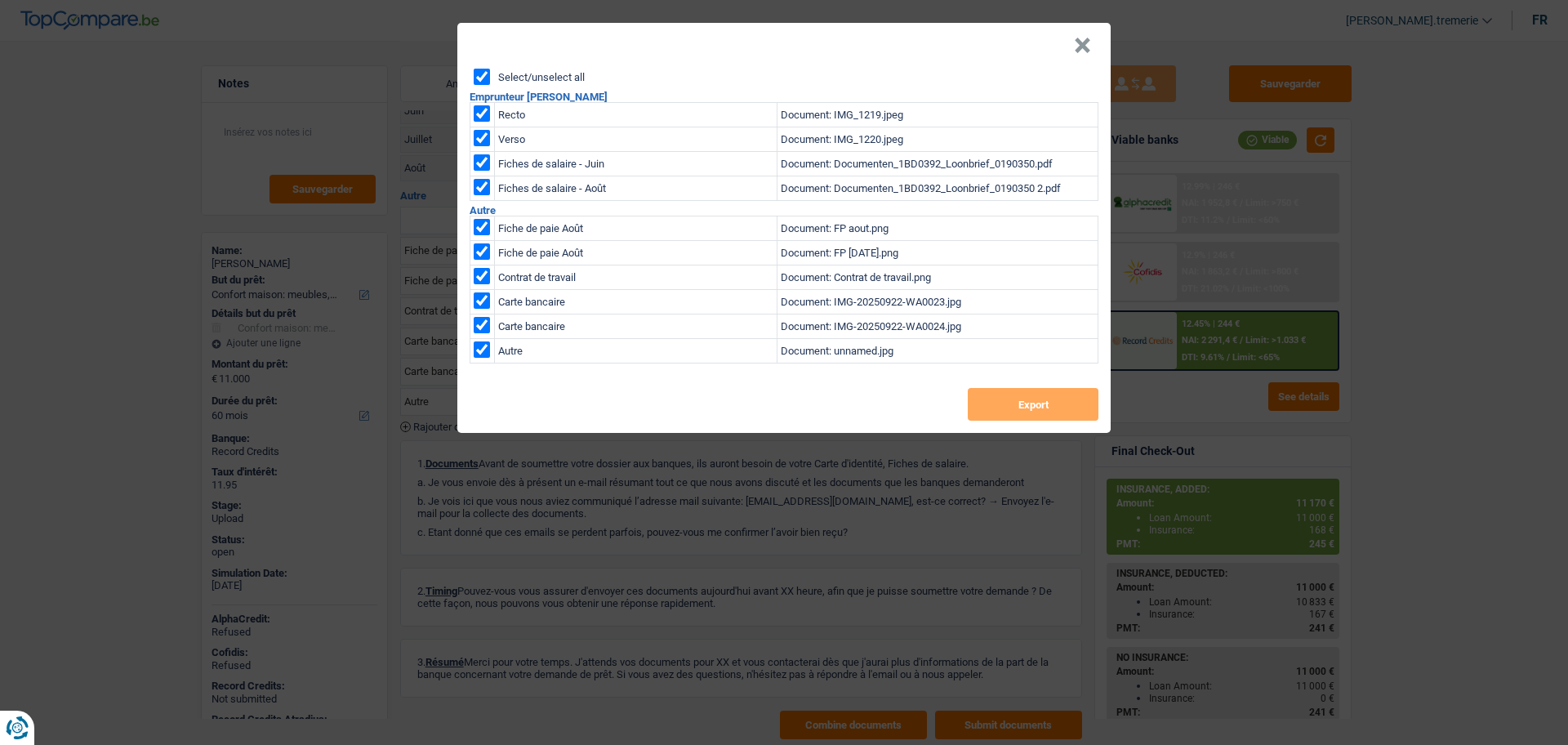
checkbox input "true"
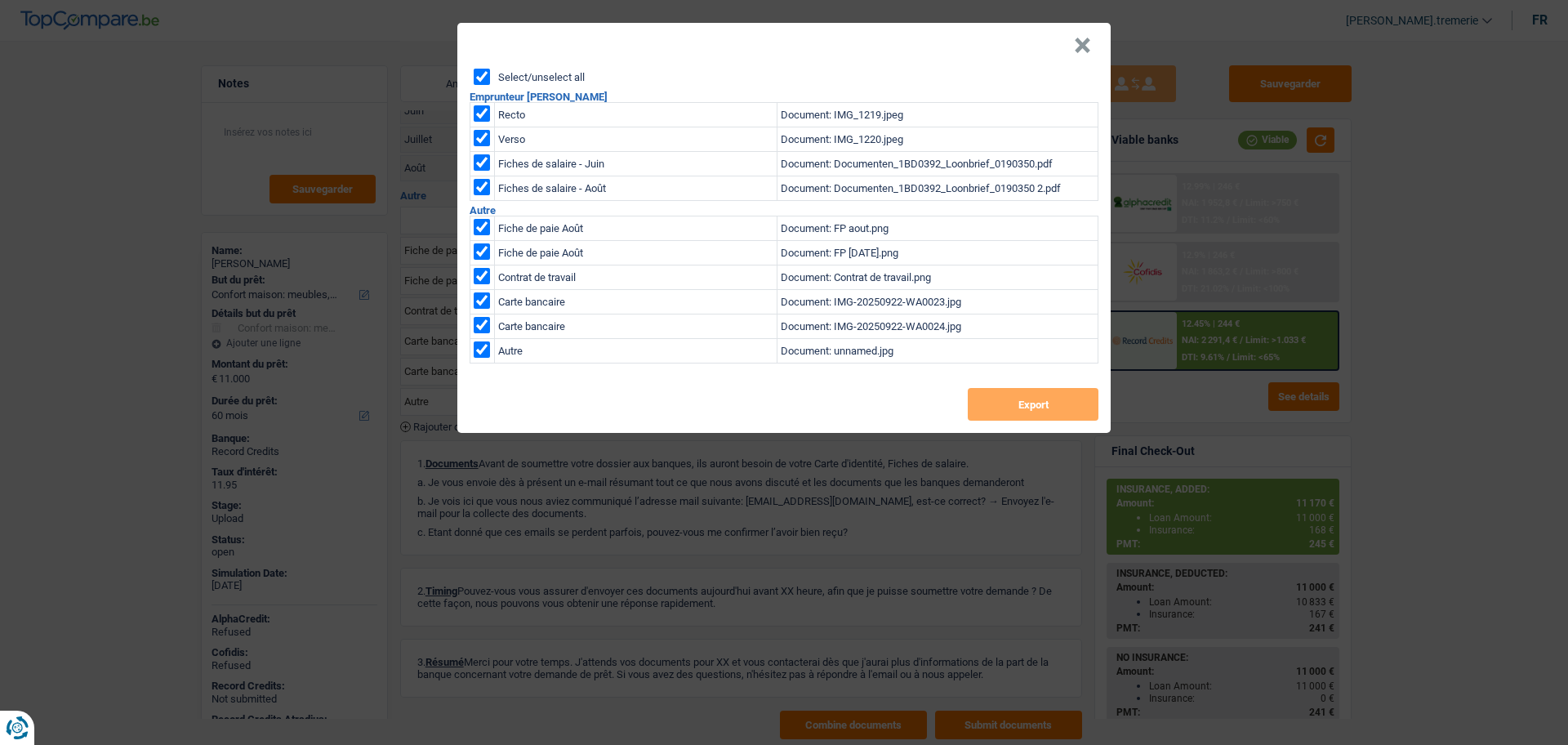
checkbox input "true"
click at [1012, 408] on button "Export" at bounding box center [1033, 404] width 131 height 33
